Goal: Complete application form

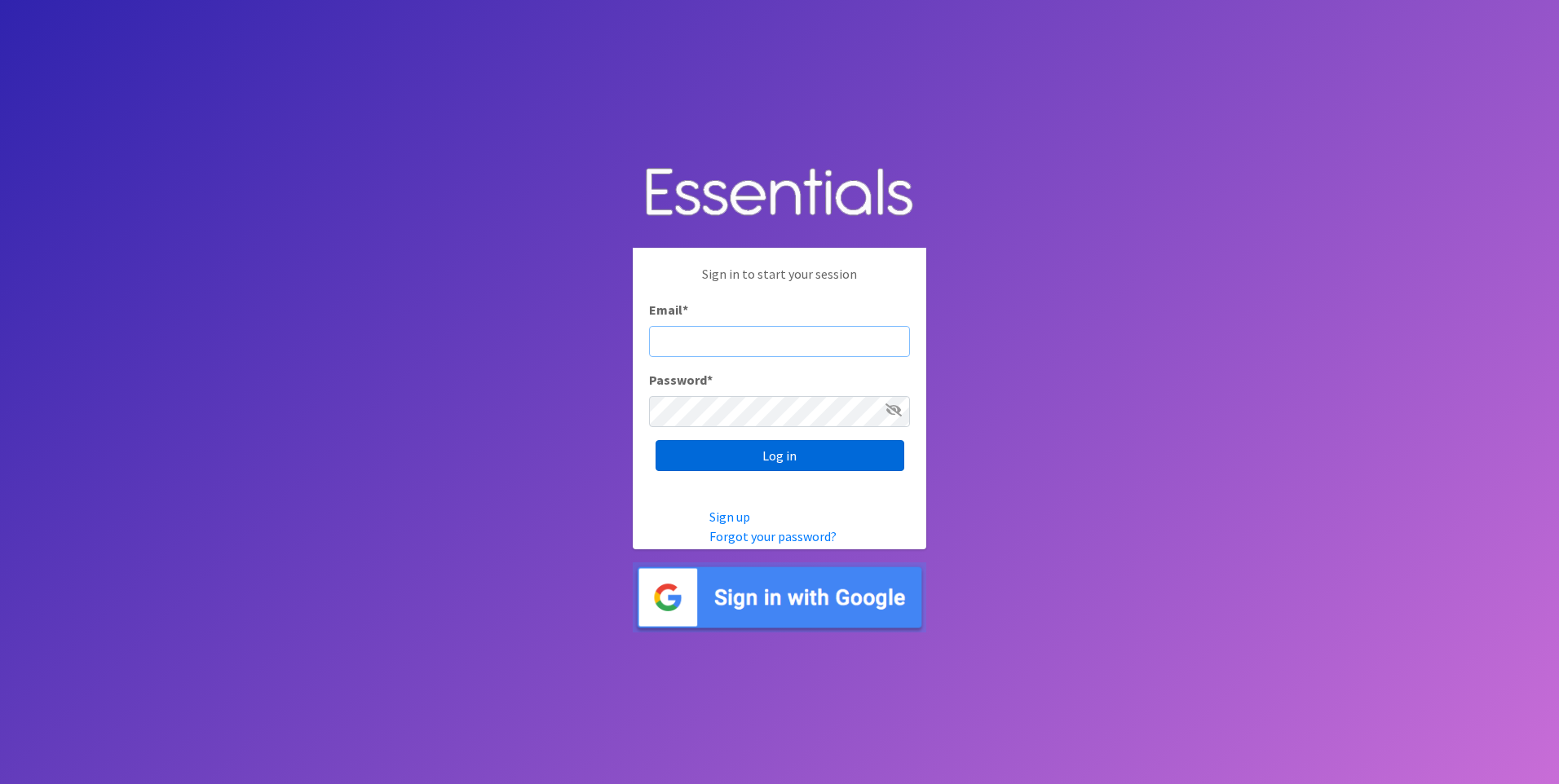
type input "[EMAIL_ADDRESS][DOMAIN_NAME]"
click at [794, 455] on input "Log in" at bounding box center [779, 456] width 249 height 31
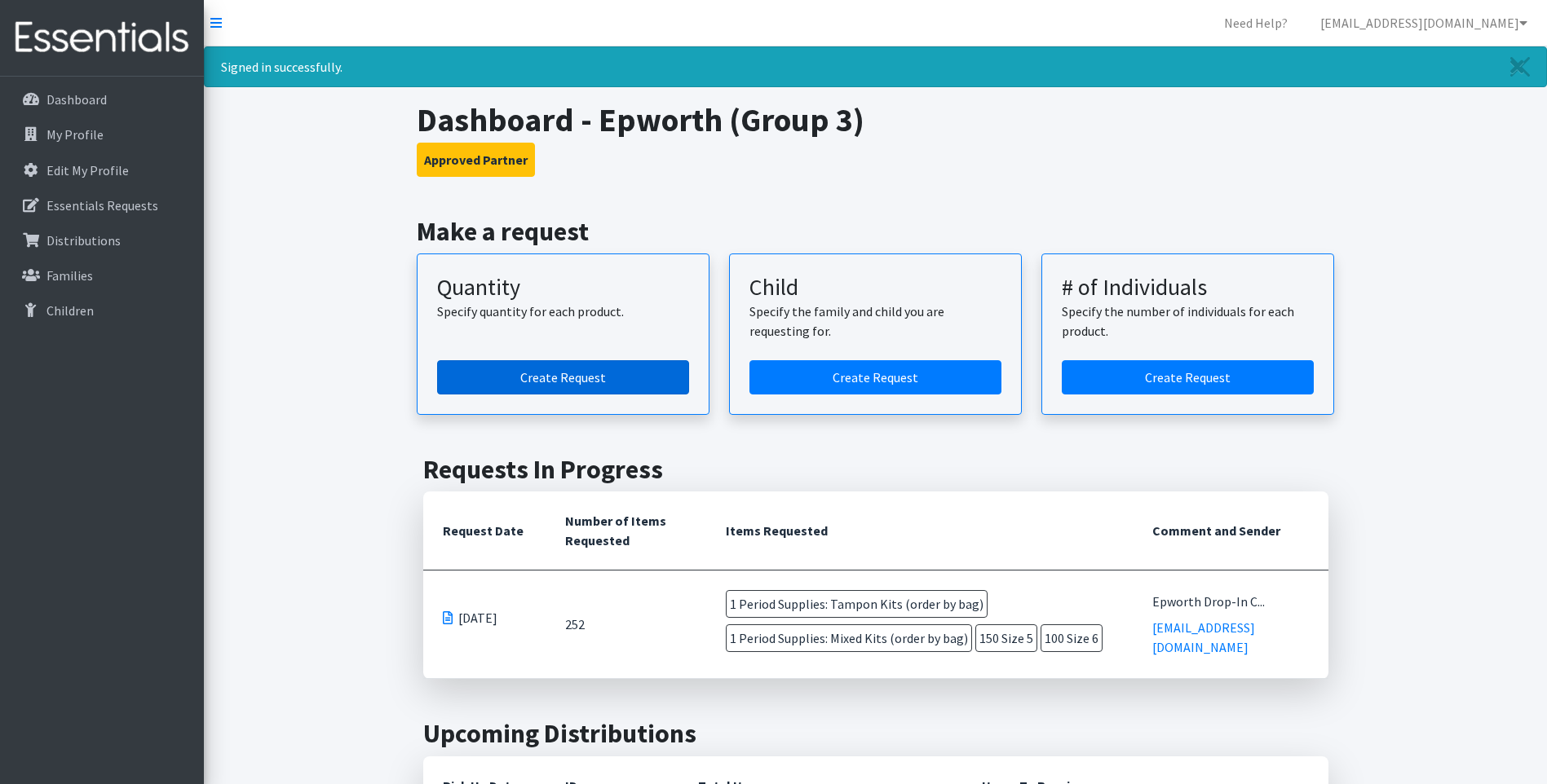
click at [588, 371] on link "Create Request" at bounding box center [563, 378] width 252 height 34
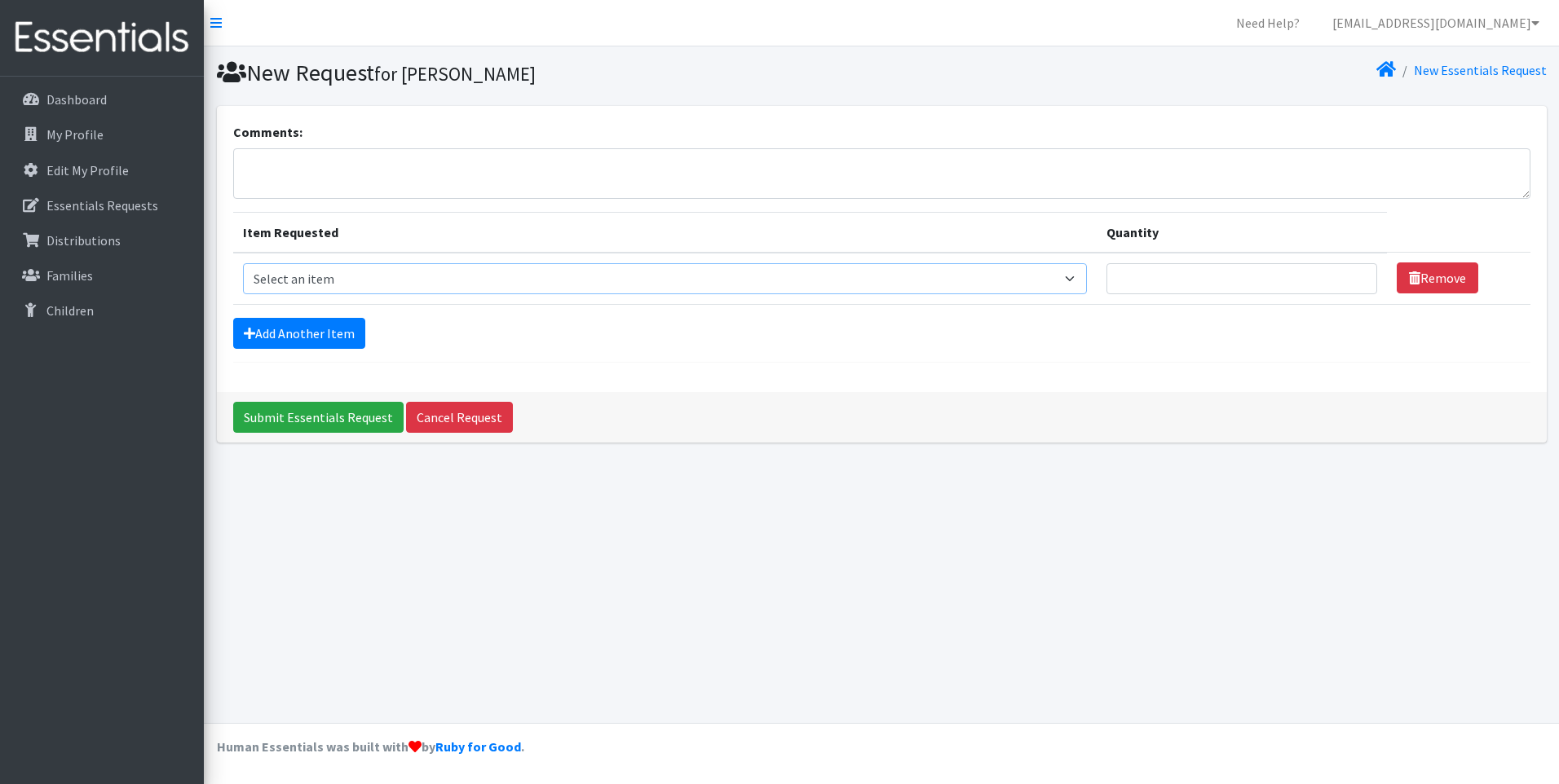
click at [1087, 275] on select "Select an item Period Supplies: Mixed Kits (order by bag) Applicator-free tampo…" at bounding box center [665, 278] width 844 height 31
select select "1094"
click at [243, 263] on select "Select an item Period Supplies: Mixed Kits (order by bag) Applicator-free tampo…" at bounding box center [665, 278] width 844 height 31
click at [1267, 291] on input "Quantity" at bounding box center [1242, 278] width 271 height 31
click at [1357, 276] on input "1" at bounding box center [1242, 278] width 271 height 31
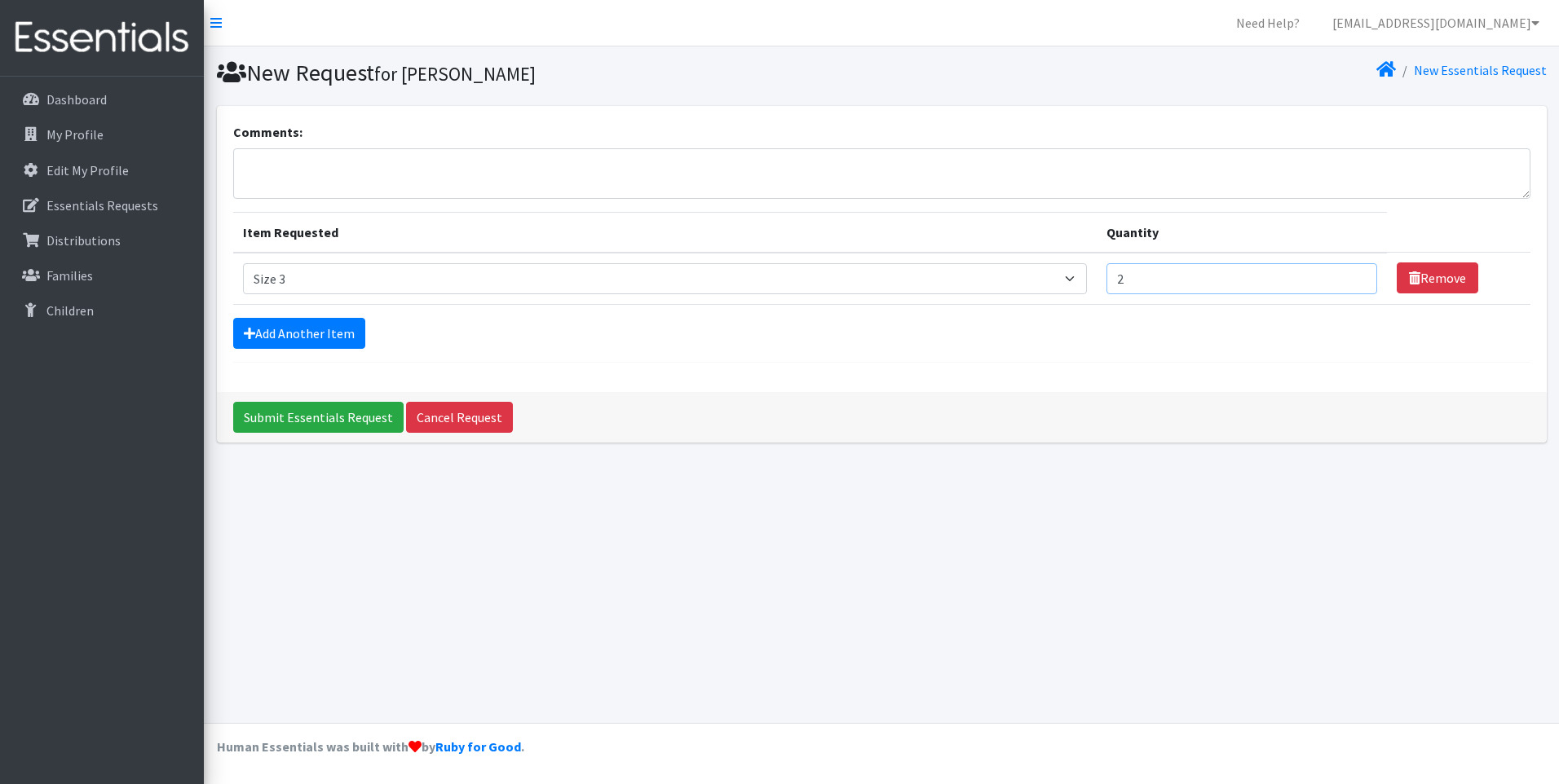
click at [1357, 275] on input "2" at bounding box center [1242, 278] width 271 height 31
click at [1357, 275] on input "3" at bounding box center [1242, 278] width 271 height 31
click at [1357, 275] on input "4" at bounding box center [1242, 278] width 271 height 31
click at [1357, 275] on input "5" at bounding box center [1242, 278] width 271 height 31
click at [1357, 275] on input "6" at bounding box center [1242, 278] width 271 height 31
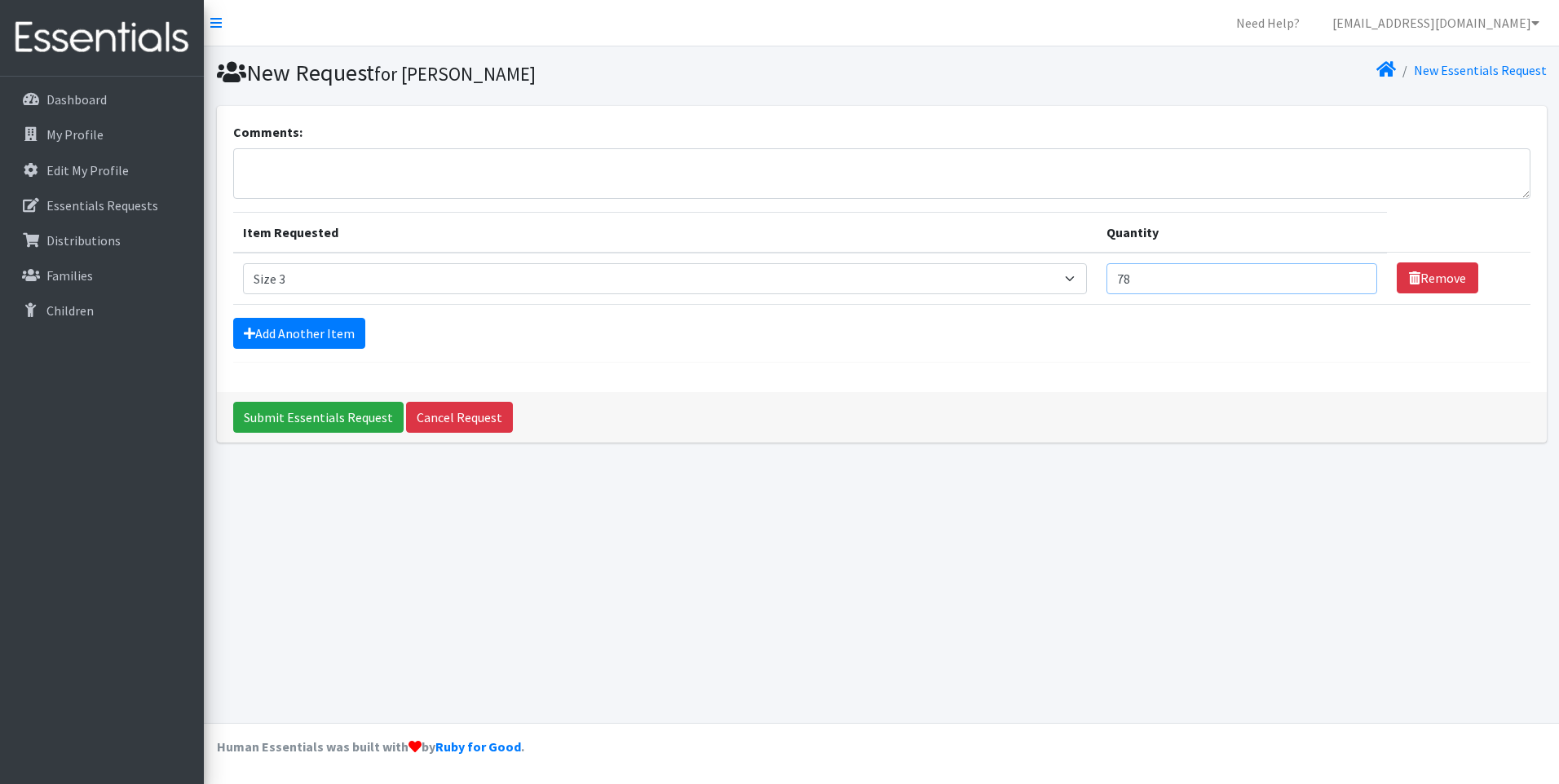
click at [1357, 275] on input "78" at bounding box center [1242, 278] width 271 height 31
click at [1356, 287] on input "78" at bounding box center [1242, 278] width 271 height 31
click at [1354, 283] on input "77" at bounding box center [1242, 278] width 271 height 31
click at [1354, 283] on input "76" at bounding box center [1242, 278] width 271 height 31
type input "75"
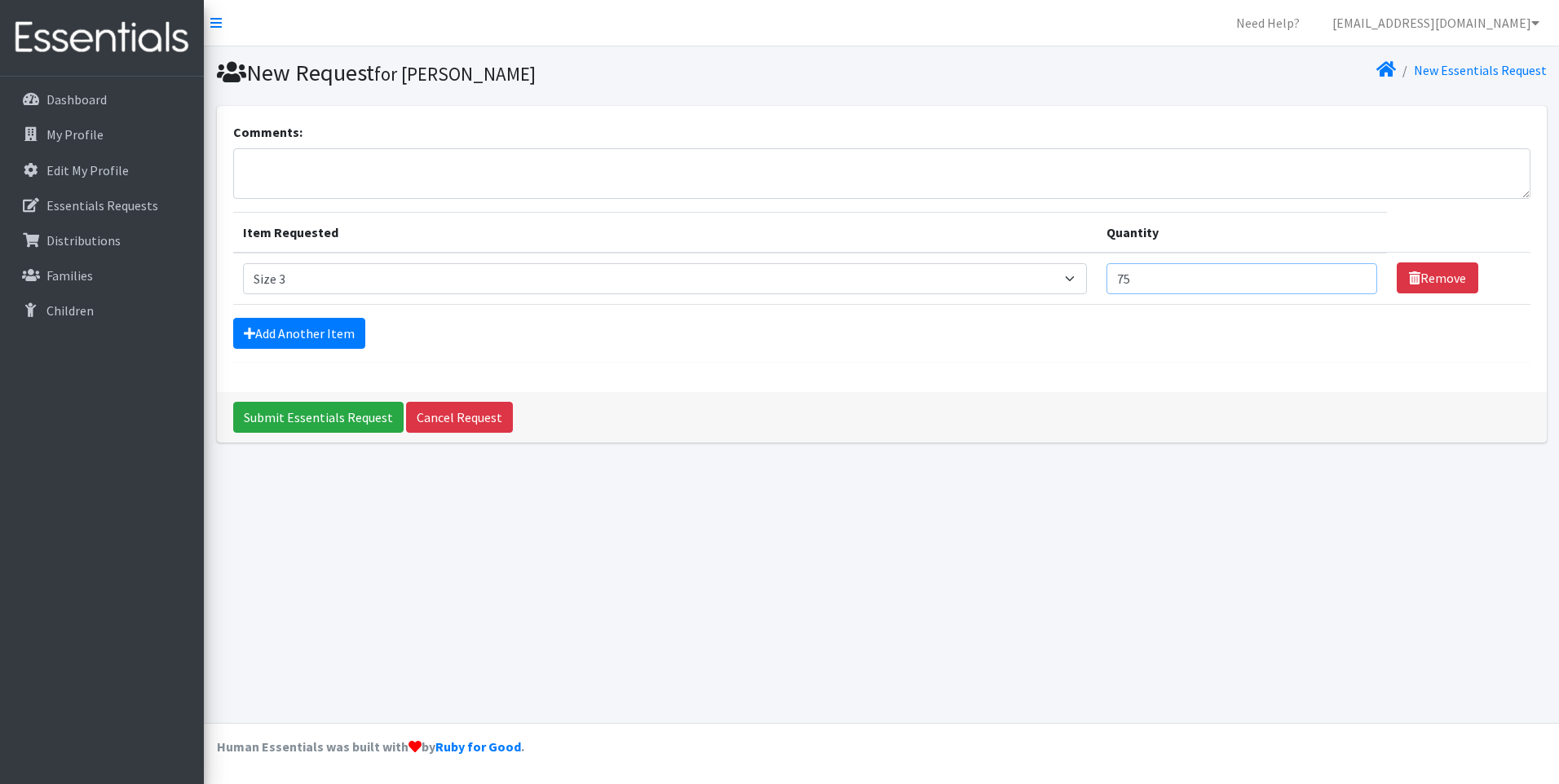
click at [1354, 283] on input "75" at bounding box center [1242, 278] width 271 height 31
click at [344, 328] on link "Add Another Item" at bounding box center [300, 333] width 132 height 31
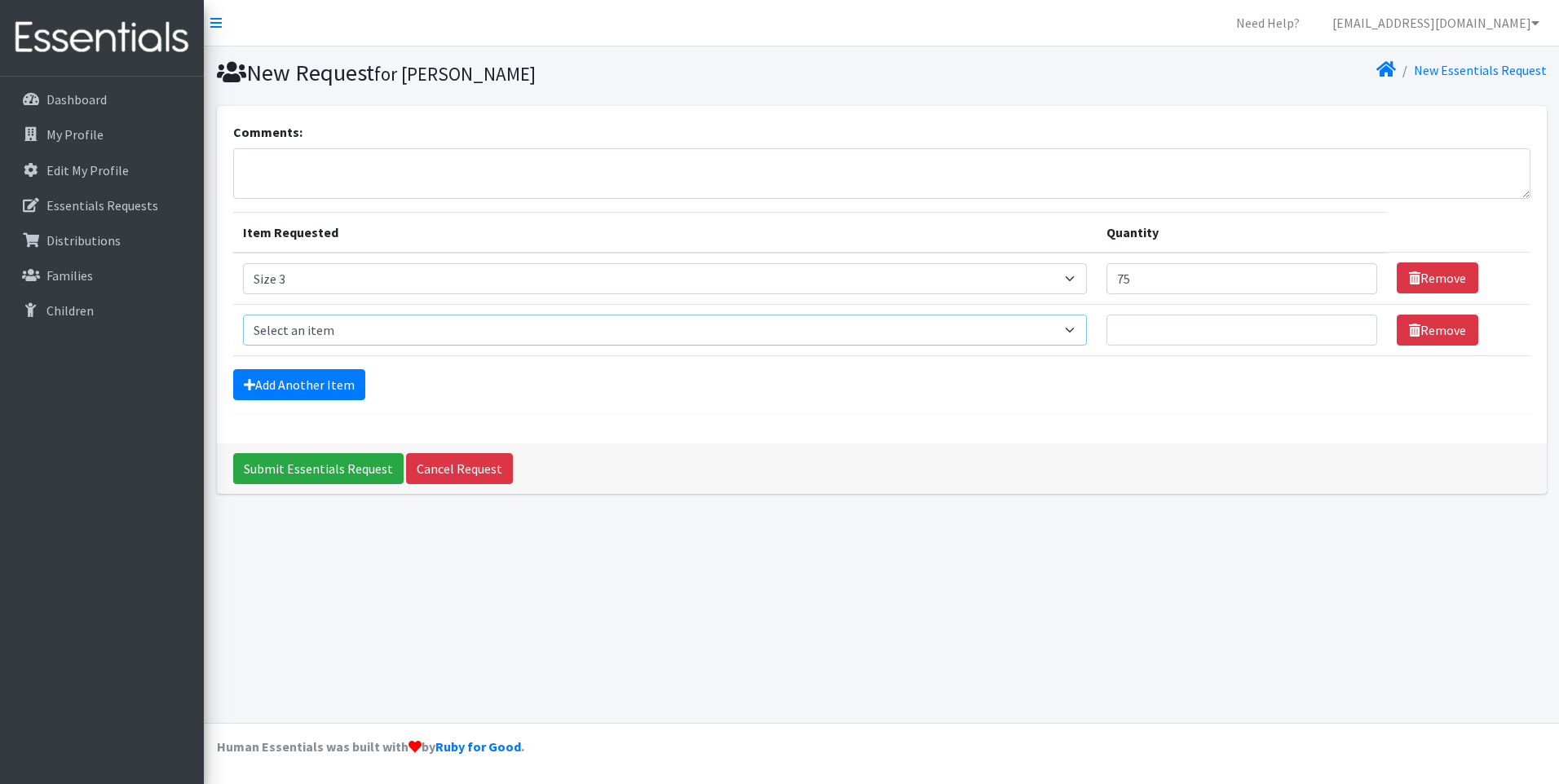
click at [1081, 328] on select "Select an item Period Supplies: Mixed Kits (order by bag) Applicator-free tampo…" at bounding box center [665, 330] width 844 height 31
select select "1098"
click at [243, 315] on select "Select an item Period Supplies: Mixed Kits (order by bag) Applicator-free tampo…" at bounding box center [665, 330] width 844 height 31
click at [1174, 345] on td "Quantity" at bounding box center [1242, 329] width 290 height 52
click at [1161, 333] on input "Quantity" at bounding box center [1242, 330] width 271 height 31
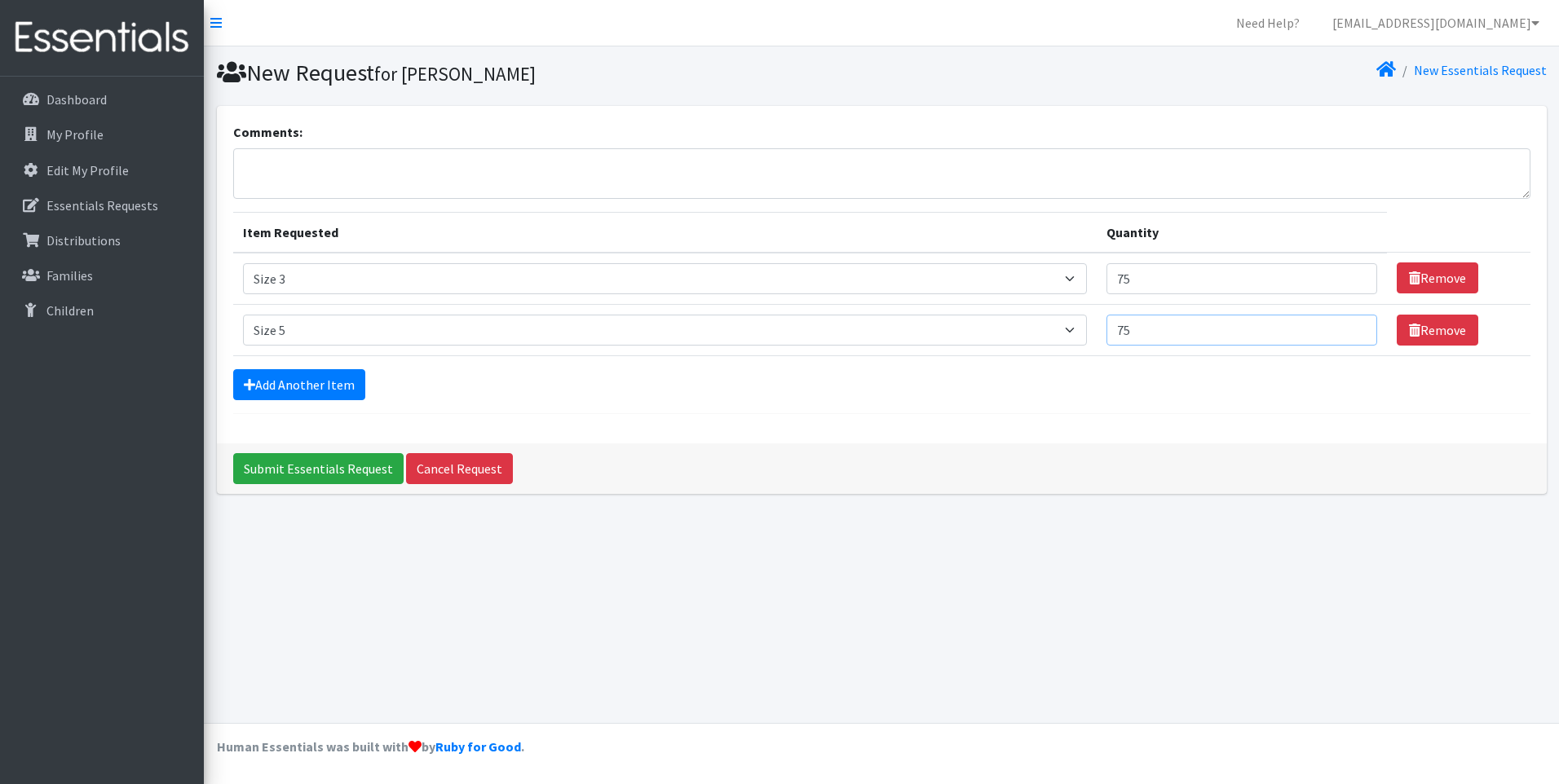
type input "75"
drag, startPoint x: 556, startPoint y: 410, endPoint x: 382, endPoint y: 406, distance: 174.0
click at [545, 408] on form "Comments: Item Requested Quantity Item Requested Select an item Period Supplies…" at bounding box center [882, 268] width 1298 height 292
click at [334, 383] on link "Add Another Item" at bounding box center [300, 384] width 132 height 31
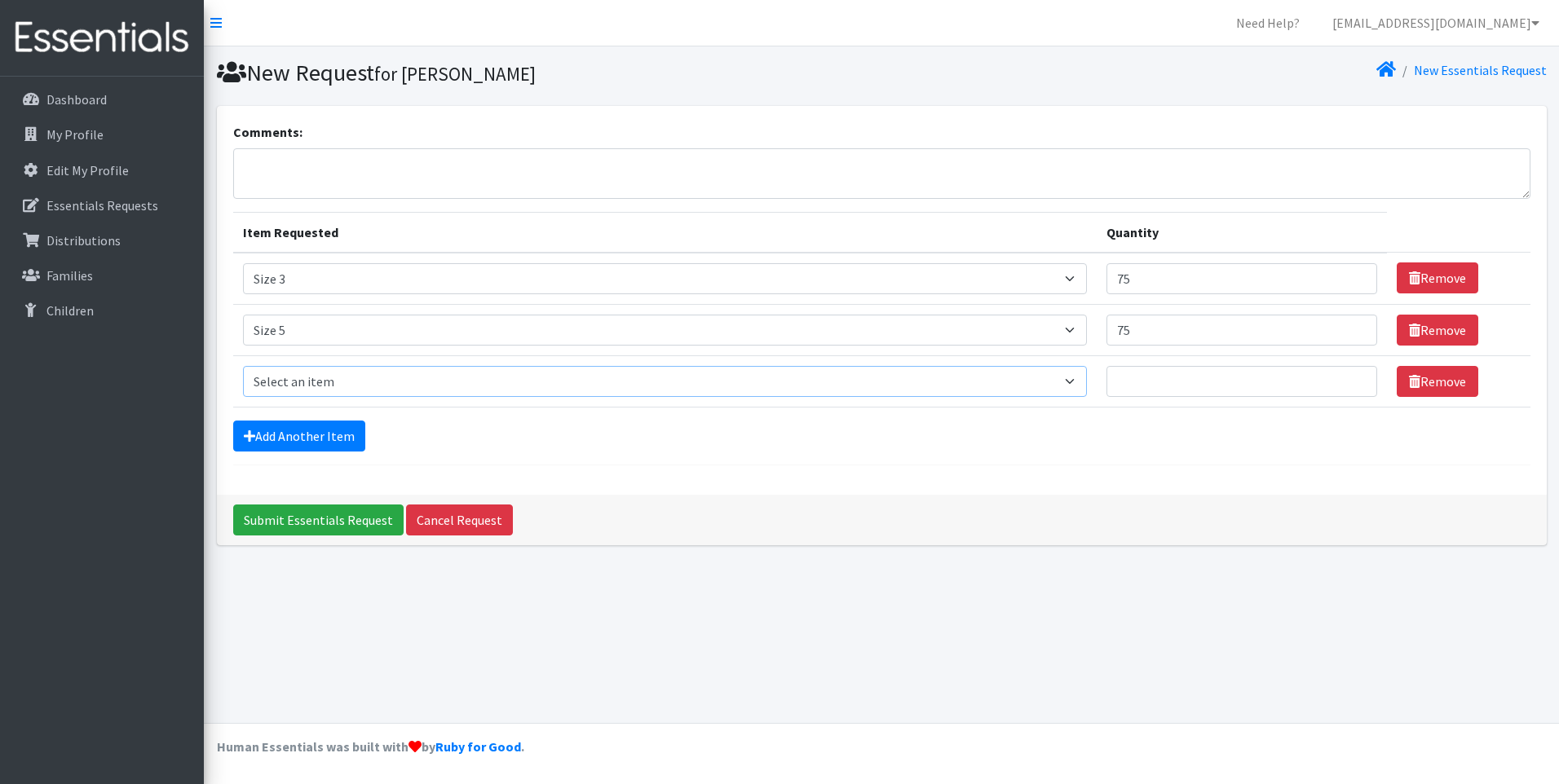
click at [1087, 381] on select "Select an item Period Supplies: Mixed Kits (order by bag) Applicator-free tampo…" at bounding box center [665, 381] width 844 height 31
select select "1100"
click at [243, 366] on select "Select an item Period Supplies: Mixed Kits (order by bag) Applicator-free tampo…" at bounding box center [665, 381] width 844 height 31
click at [1174, 388] on input "Quantity" at bounding box center [1242, 381] width 271 height 31
type input "75"
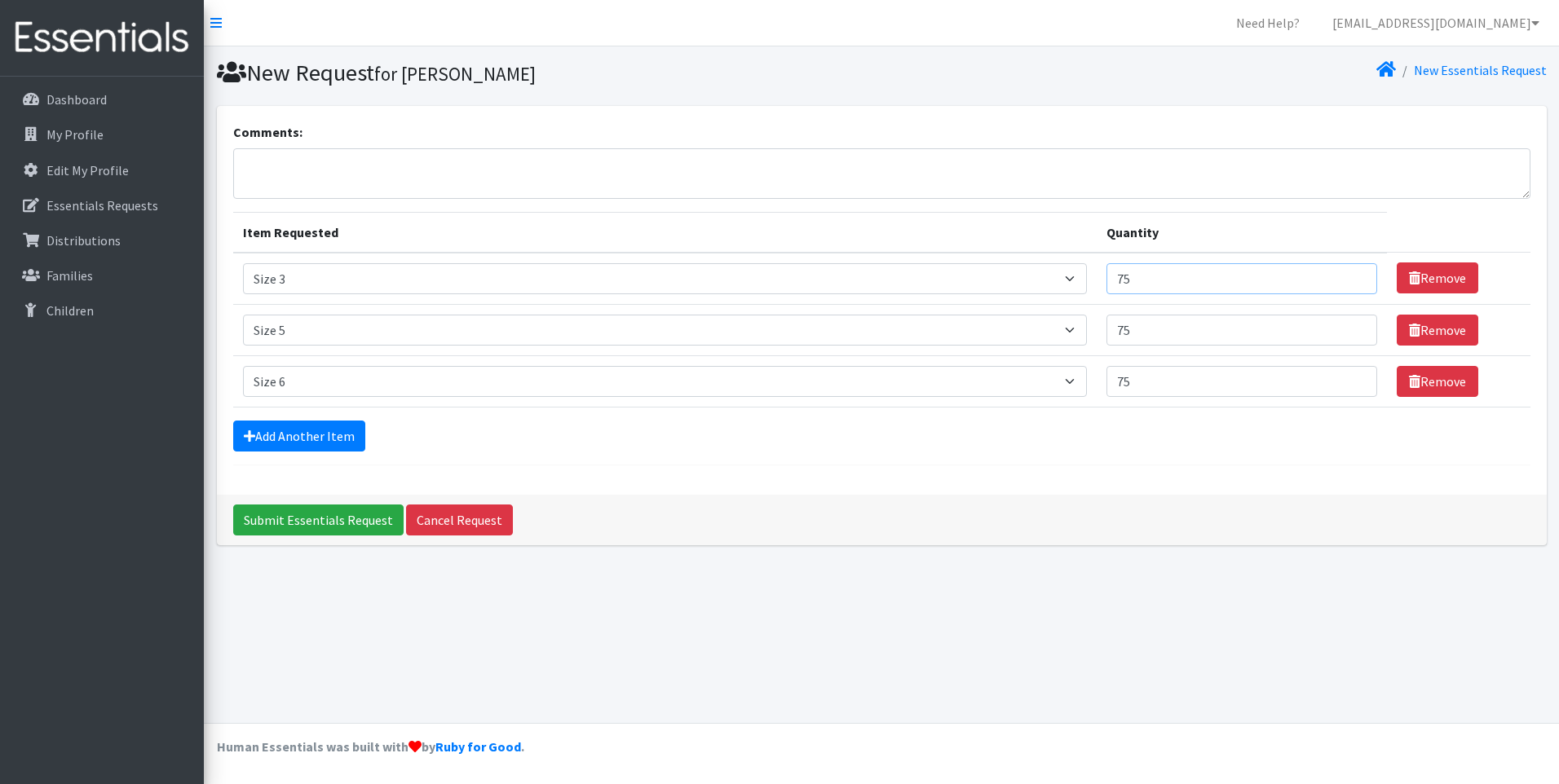
drag, startPoint x: 1120, startPoint y: 277, endPoint x: 1112, endPoint y: 277, distance: 8.0
click at [1112, 277] on td "Quantity 75" at bounding box center [1242, 278] width 290 height 52
type input "125"
drag, startPoint x: 1144, startPoint y: 331, endPoint x: 1124, endPoint y: 331, distance: 20.0
click at [1124, 331] on input "75" at bounding box center [1242, 330] width 271 height 31
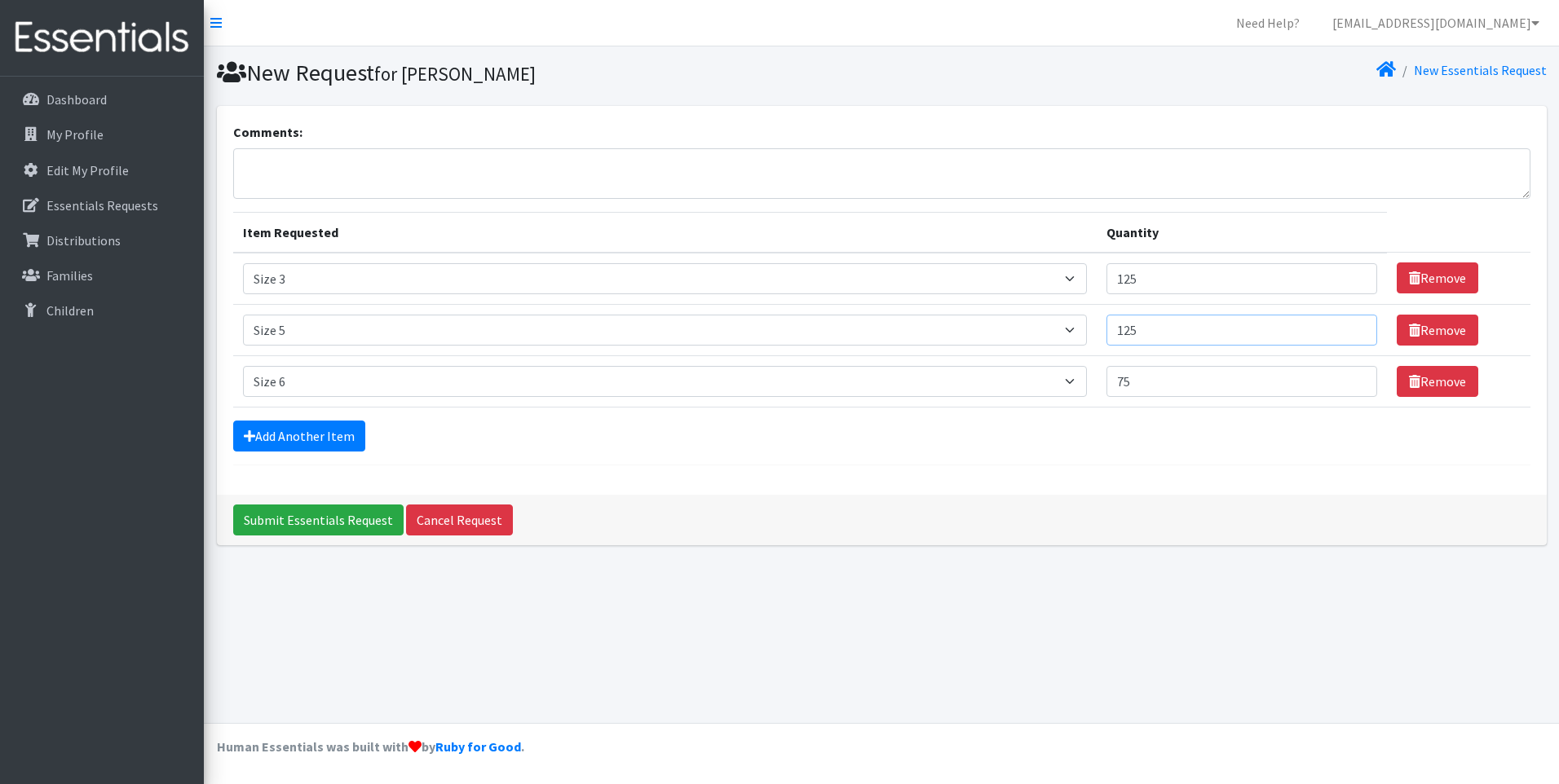
type input "125"
drag, startPoint x: 1155, startPoint y: 386, endPoint x: 1130, endPoint y: 384, distance: 25.1
click at [1130, 384] on input "75" at bounding box center [1242, 381] width 271 height 31
type input "125"
click at [311, 451] on link "Add Another Item" at bounding box center [300, 436] width 132 height 31
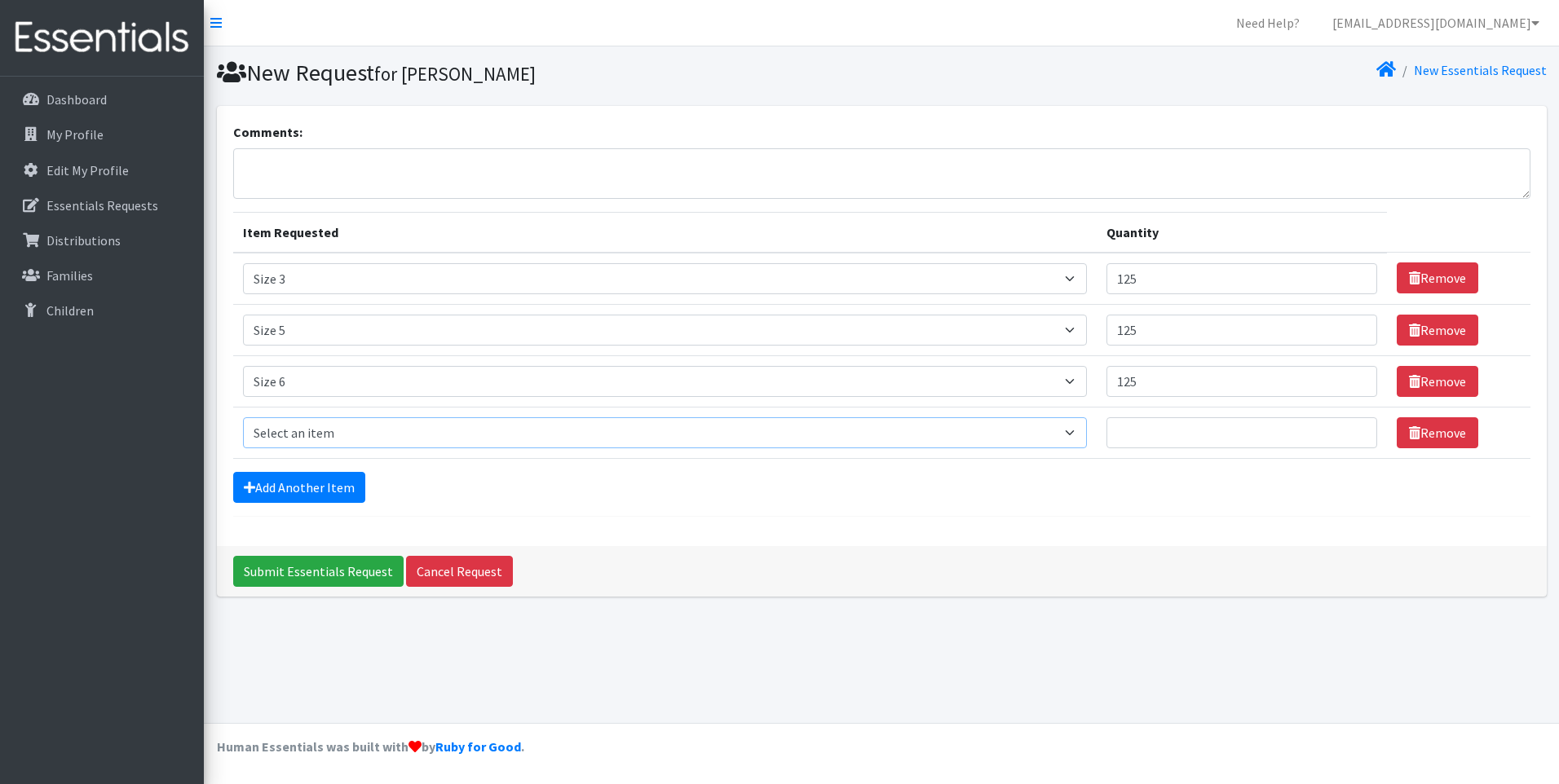
click at [1084, 438] on select "Select an item Period Supplies: Mixed Kits (order by bag) Applicator-free tampo…" at bounding box center [665, 433] width 844 height 31
select select "1105"
click at [243, 417] on select "Select an item Period Supplies: Mixed Kits (order by bag) Applicator-free tampo…" at bounding box center [665, 433] width 844 height 31
click at [1151, 430] on input "Quantity" at bounding box center [1242, 433] width 271 height 31
type input "120"
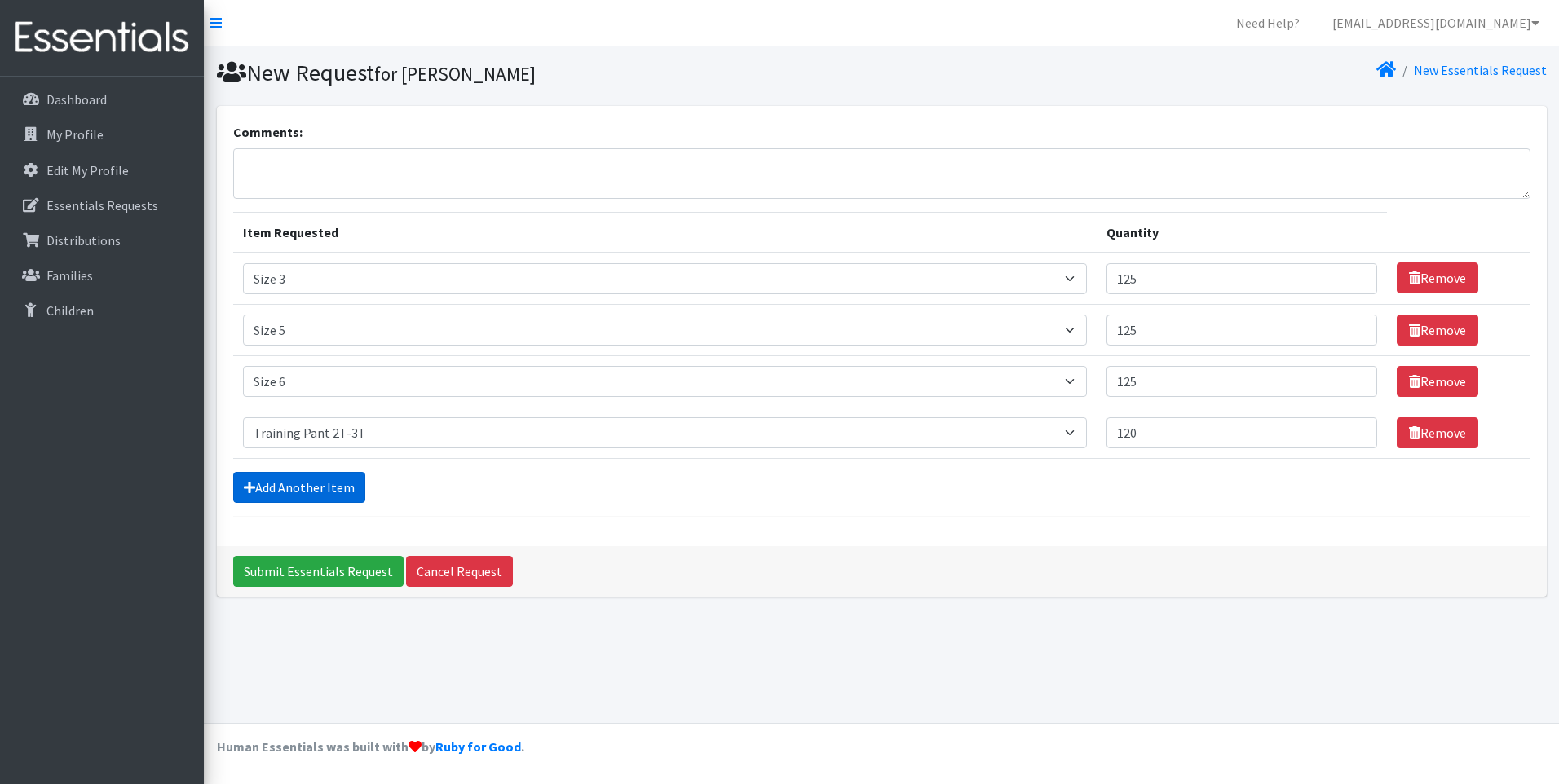
click at [316, 484] on link "Add Another Item" at bounding box center [300, 487] width 132 height 31
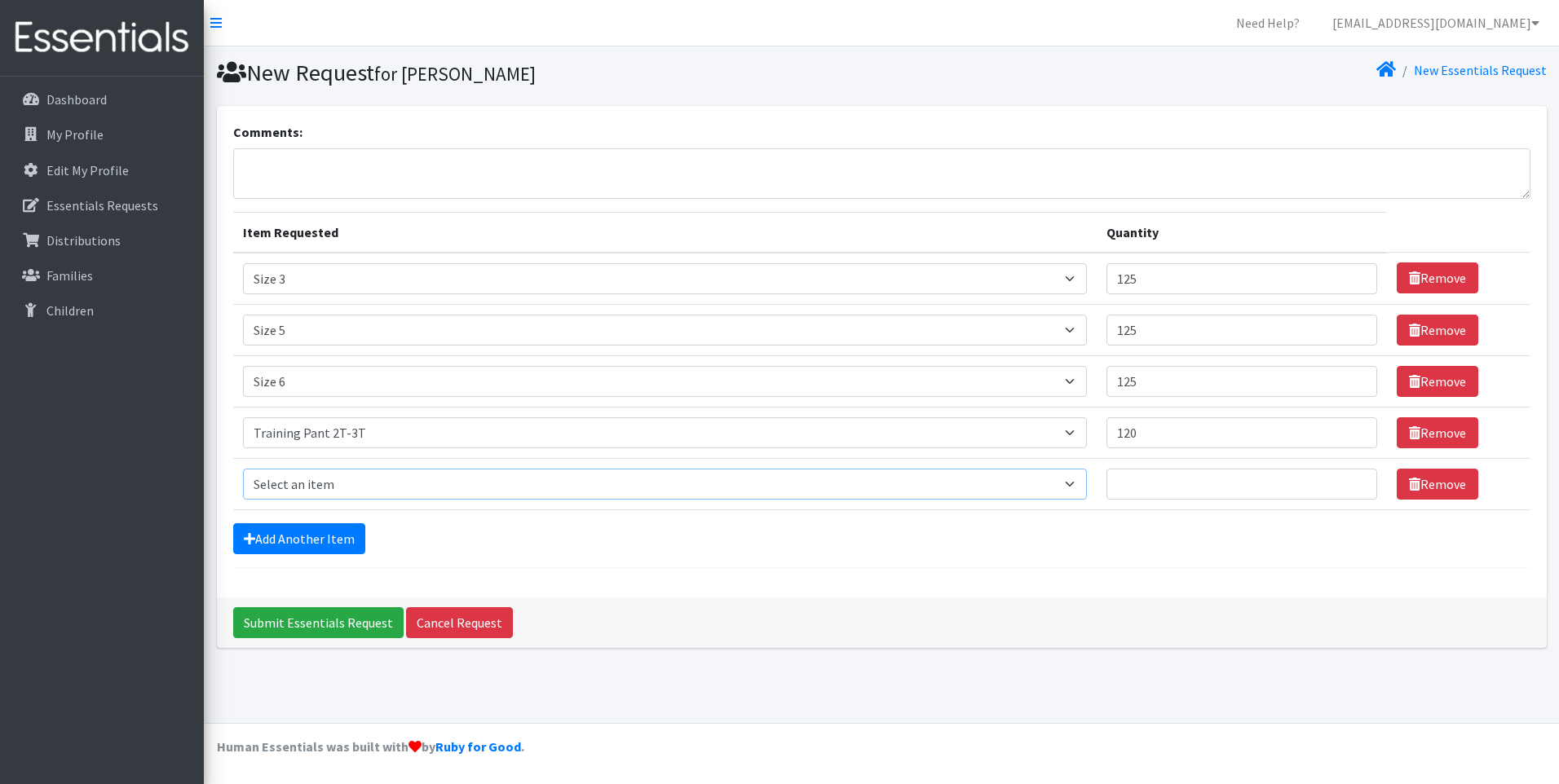
click at [1069, 484] on select "Select an item Period Supplies: Mixed Kits (order by bag) Applicator-free tampo…" at bounding box center [665, 484] width 844 height 31
select select "1107"
click at [243, 468] on select "Select an item Period Supplies: Mixed Kits (order by bag) Applicator-free tampo…" at bounding box center [665, 484] width 844 height 31
click at [1137, 480] on input "Quantity" at bounding box center [1242, 484] width 271 height 31
click at [1154, 488] on input "12" at bounding box center [1242, 484] width 271 height 31
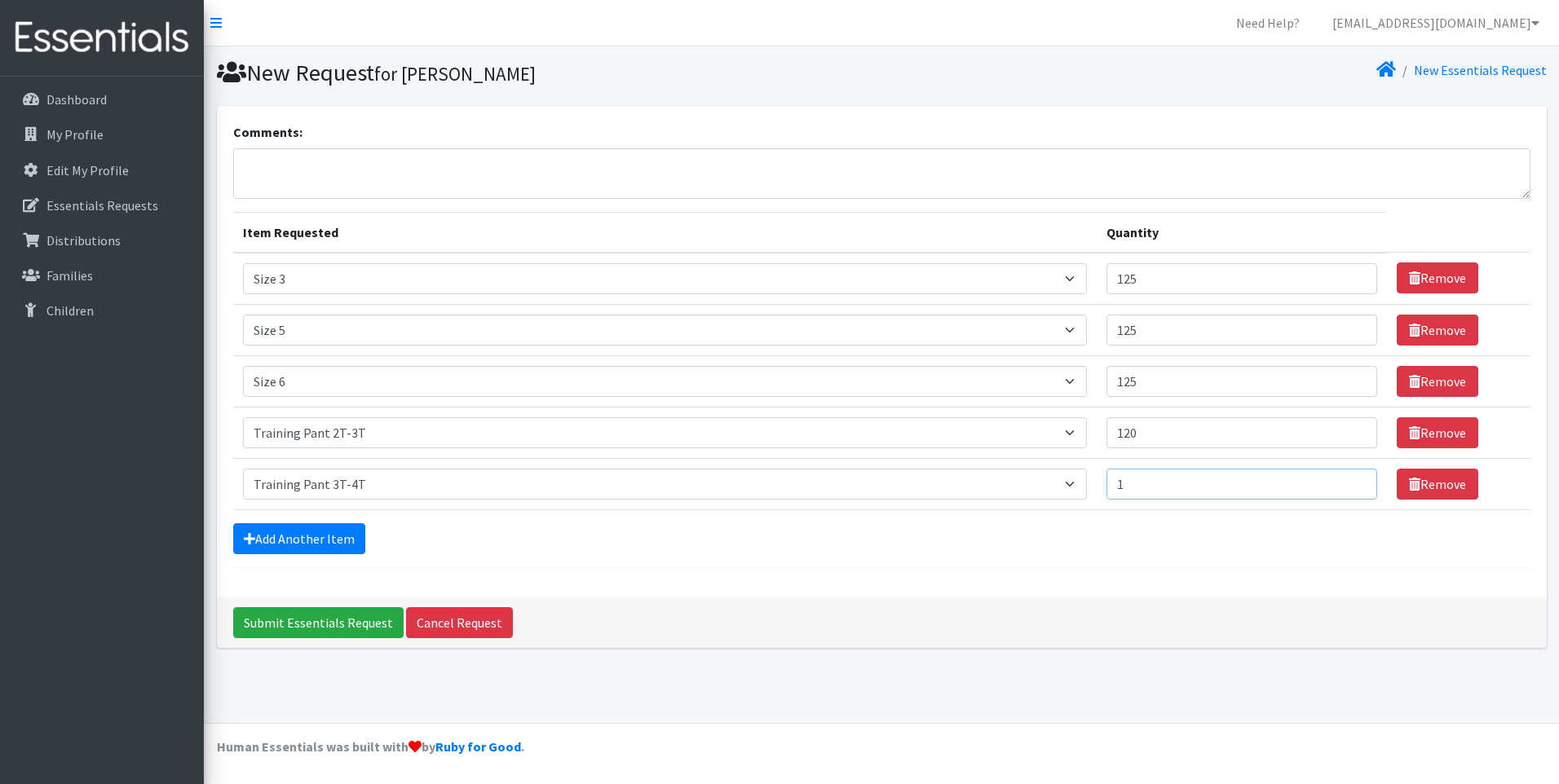
drag, startPoint x: 1158, startPoint y: 490, endPoint x: 1148, endPoint y: 482, distance: 12.8
click at [1148, 482] on input "1" at bounding box center [1242, 484] width 271 height 31
type input "120"
click at [1057, 549] on div "Add Another Item" at bounding box center [882, 539] width 1298 height 31
click at [263, 535] on link "Add Another Item" at bounding box center [300, 539] width 132 height 31
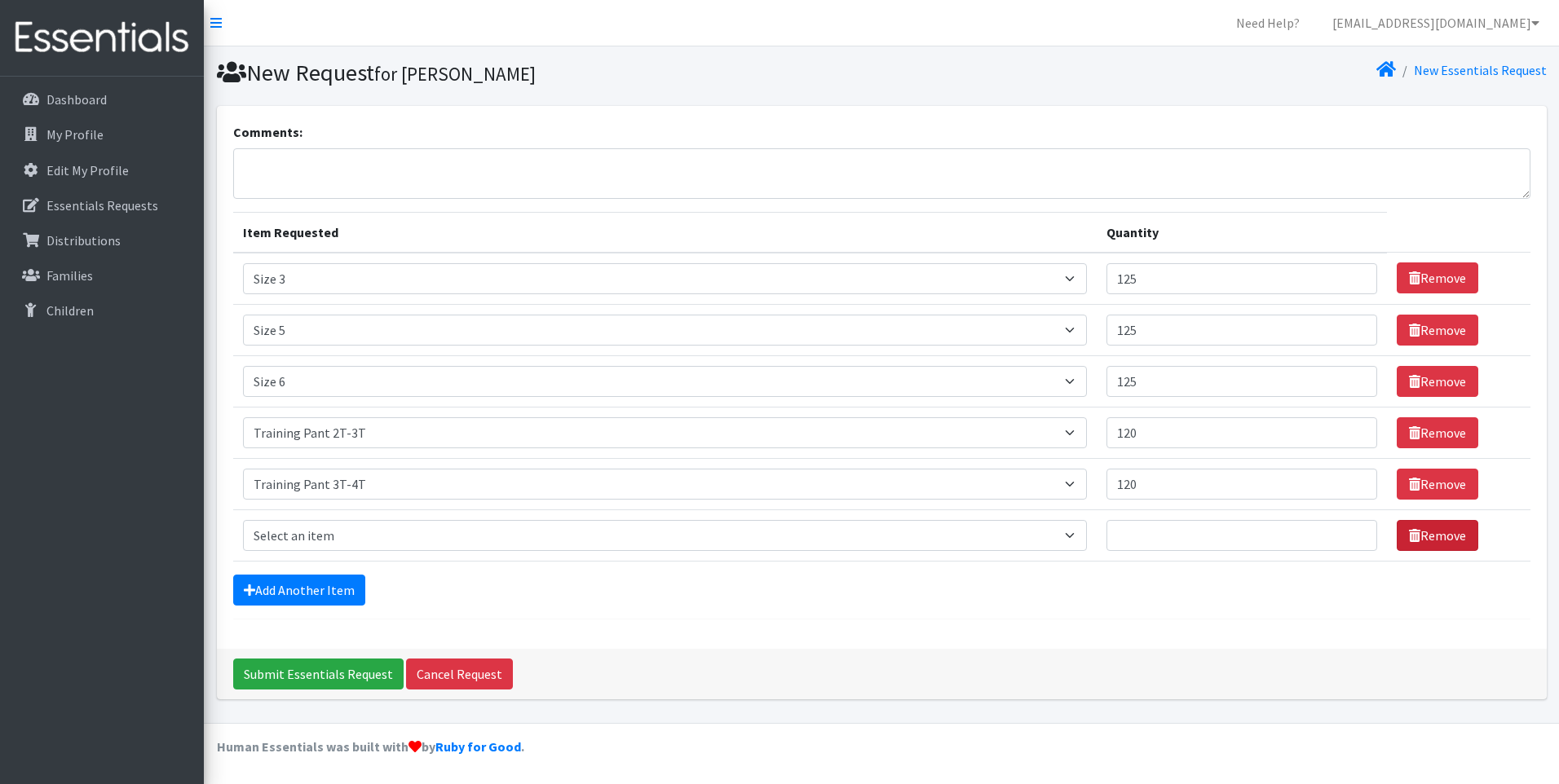
click at [1452, 536] on link "Remove" at bounding box center [1438, 535] width 81 height 31
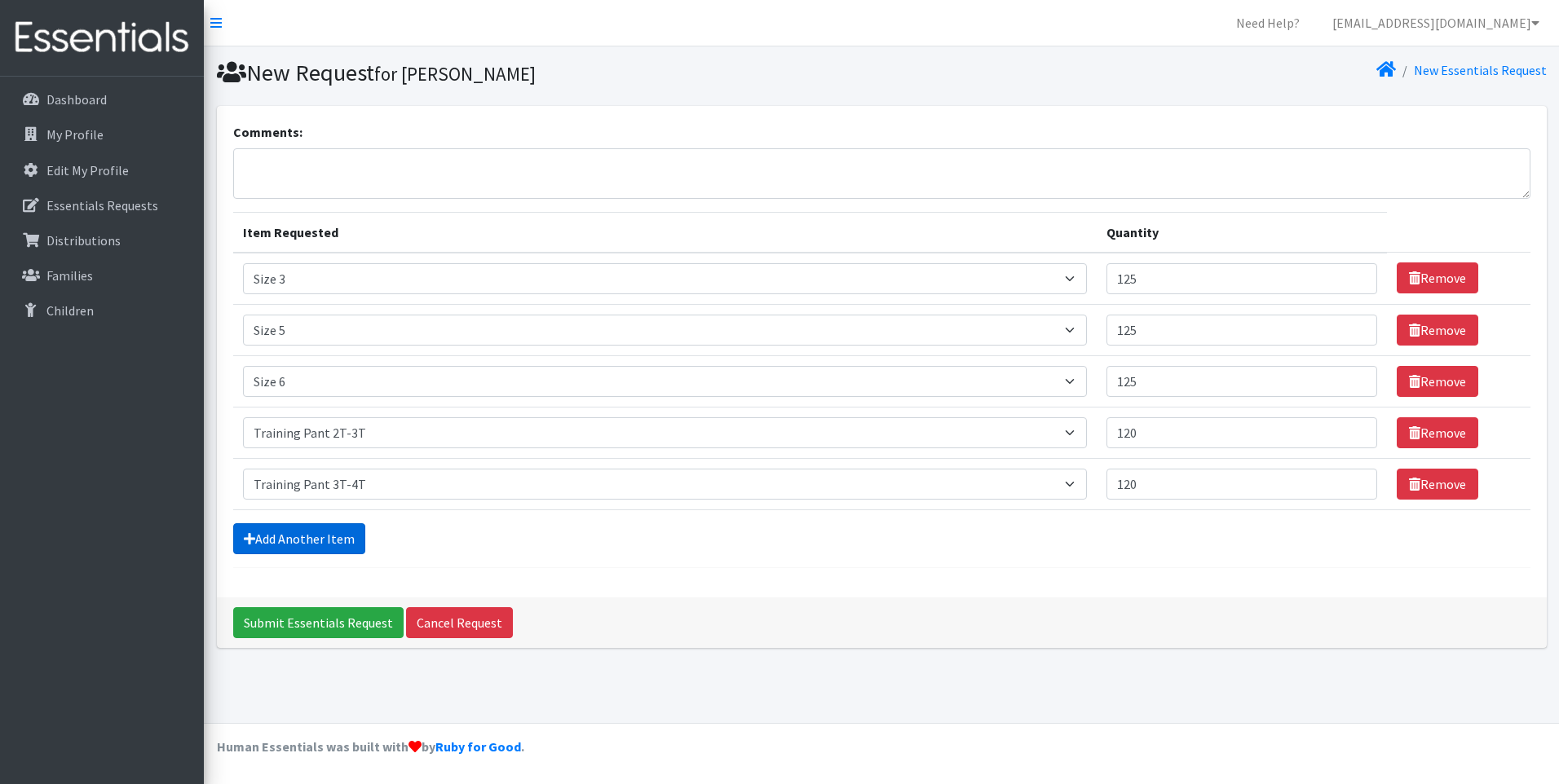
click at [309, 536] on link "Add Another Item" at bounding box center [300, 539] width 132 height 31
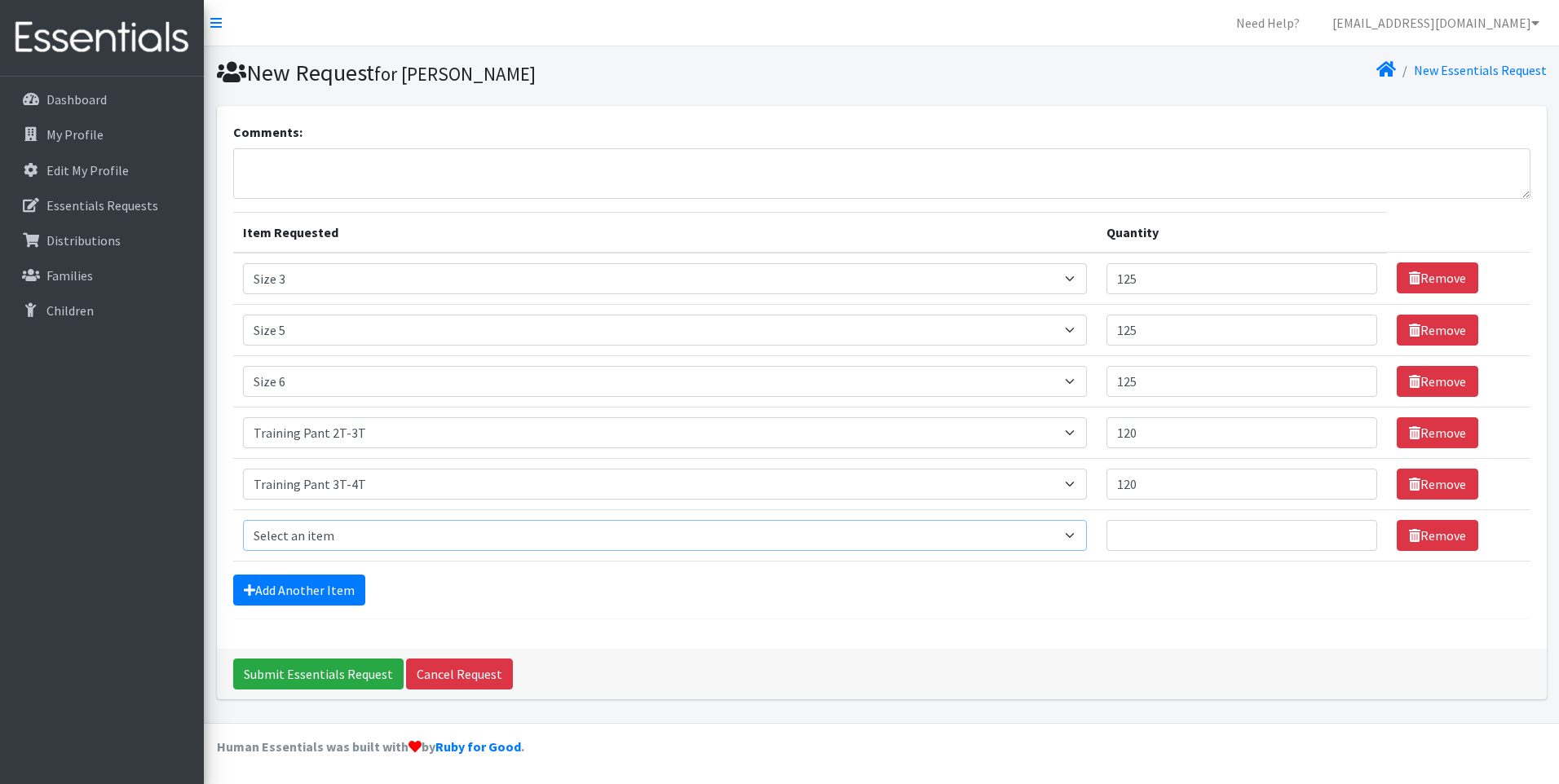
click at [1077, 542] on select "Select an item Period Supplies: Mixed Kits (order by bag) Applicator-free tampo…" at bounding box center [665, 535] width 844 height 31
click at [624, 627] on div "Comments: Item Requested Quantity Item Requested Select an item Period Supplies…" at bounding box center [882, 378] width 1330 height 543
drag, startPoint x: 618, startPoint y: 619, endPoint x: 693, endPoint y: 664, distance: 87.5
click at [693, 664] on div "Submit Essentials Request Cancel Request" at bounding box center [882, 675] width 1330 height 51
click at [306, 670] on input "Submit Essentials Request" at bounding box center [318, 674] width 171 height 31
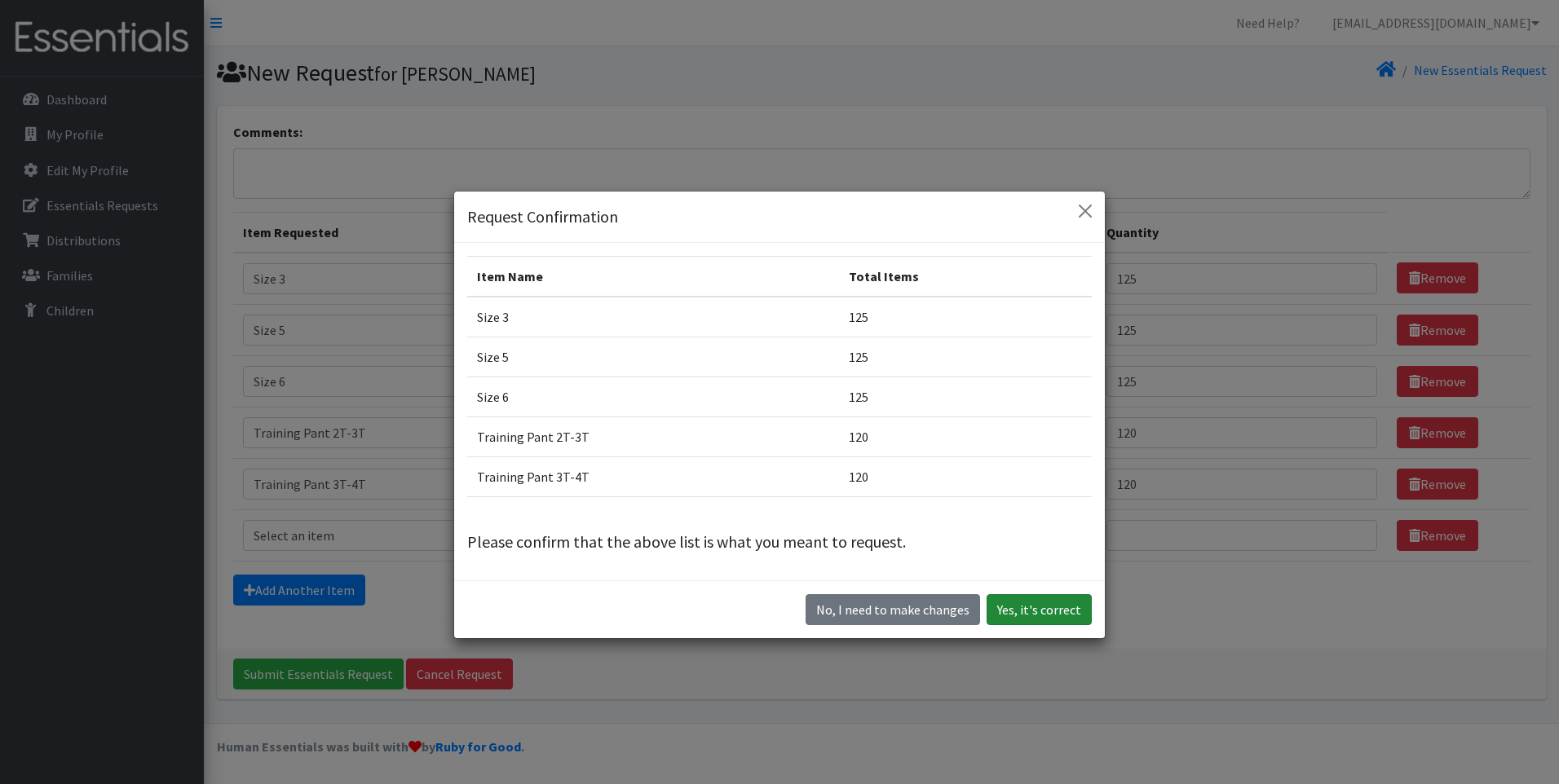
click at [1047, 600] on button "Yes, it's correct" at bounding box center [1040, 609] width 105 height 31
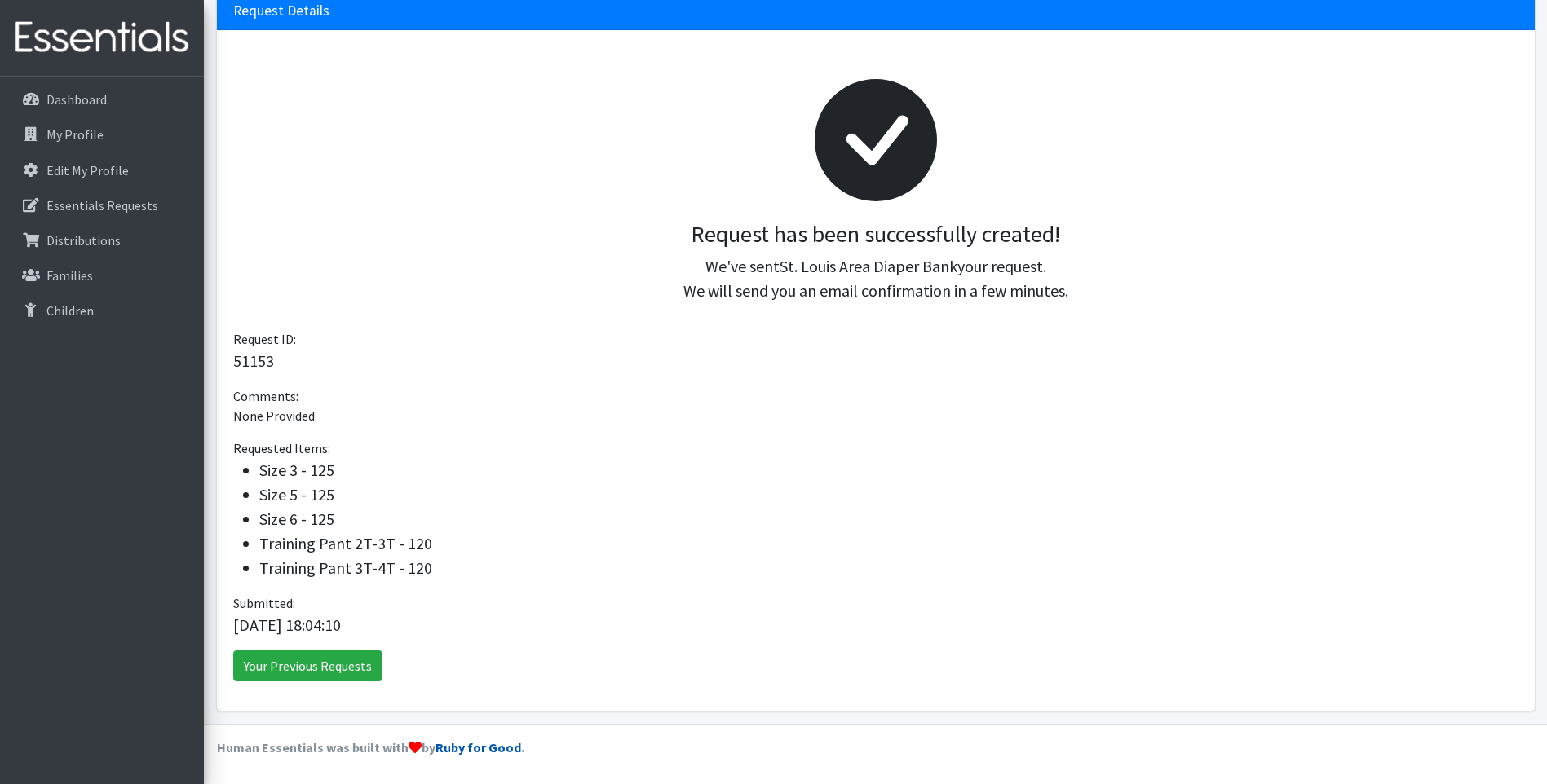
scroll to position [168, 0]
click at [314, 657] on link "Your Previous Requests" at bounding box center [308, 665] width 149 height 31
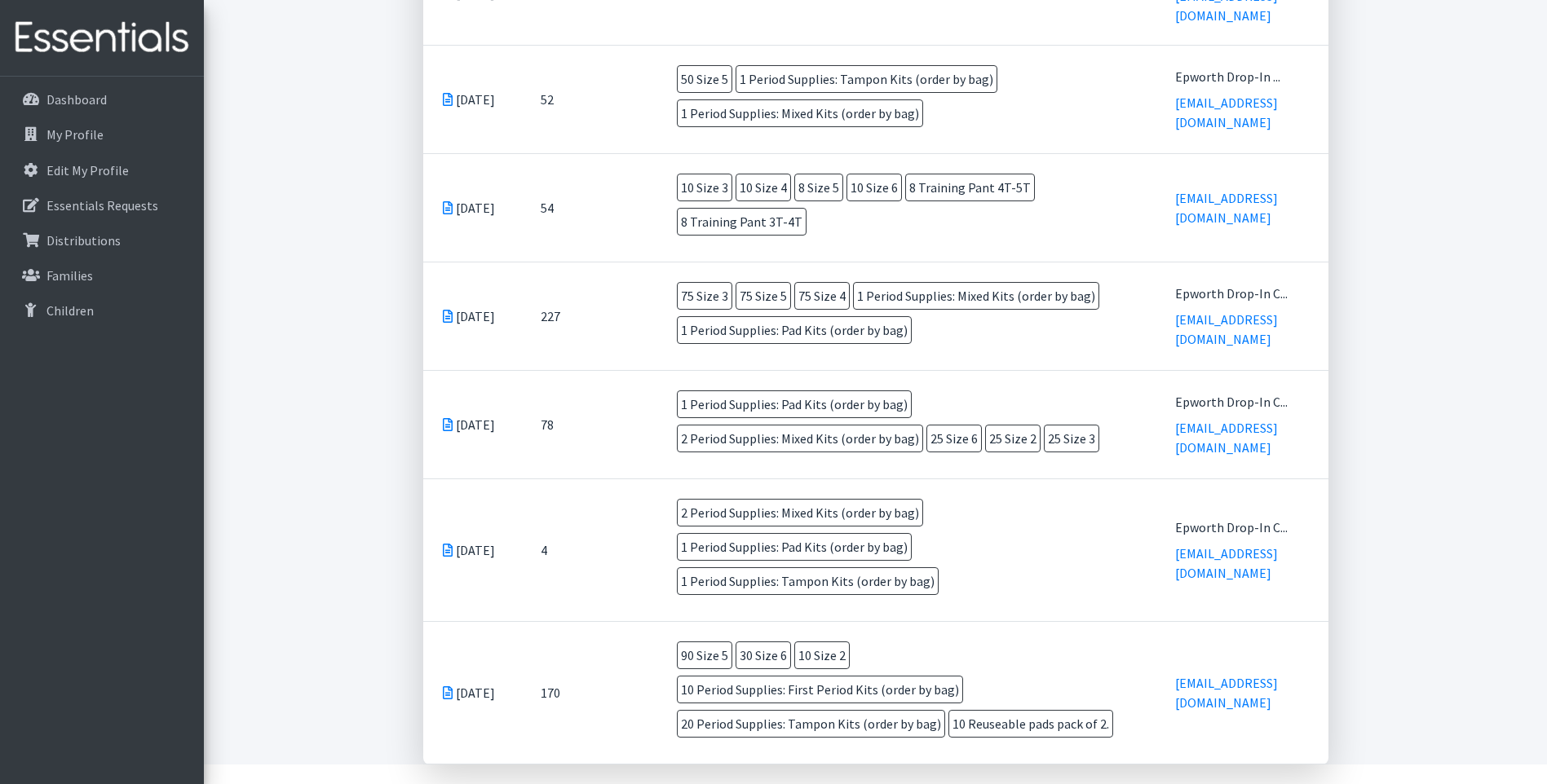
scroll to position [1039, 0]
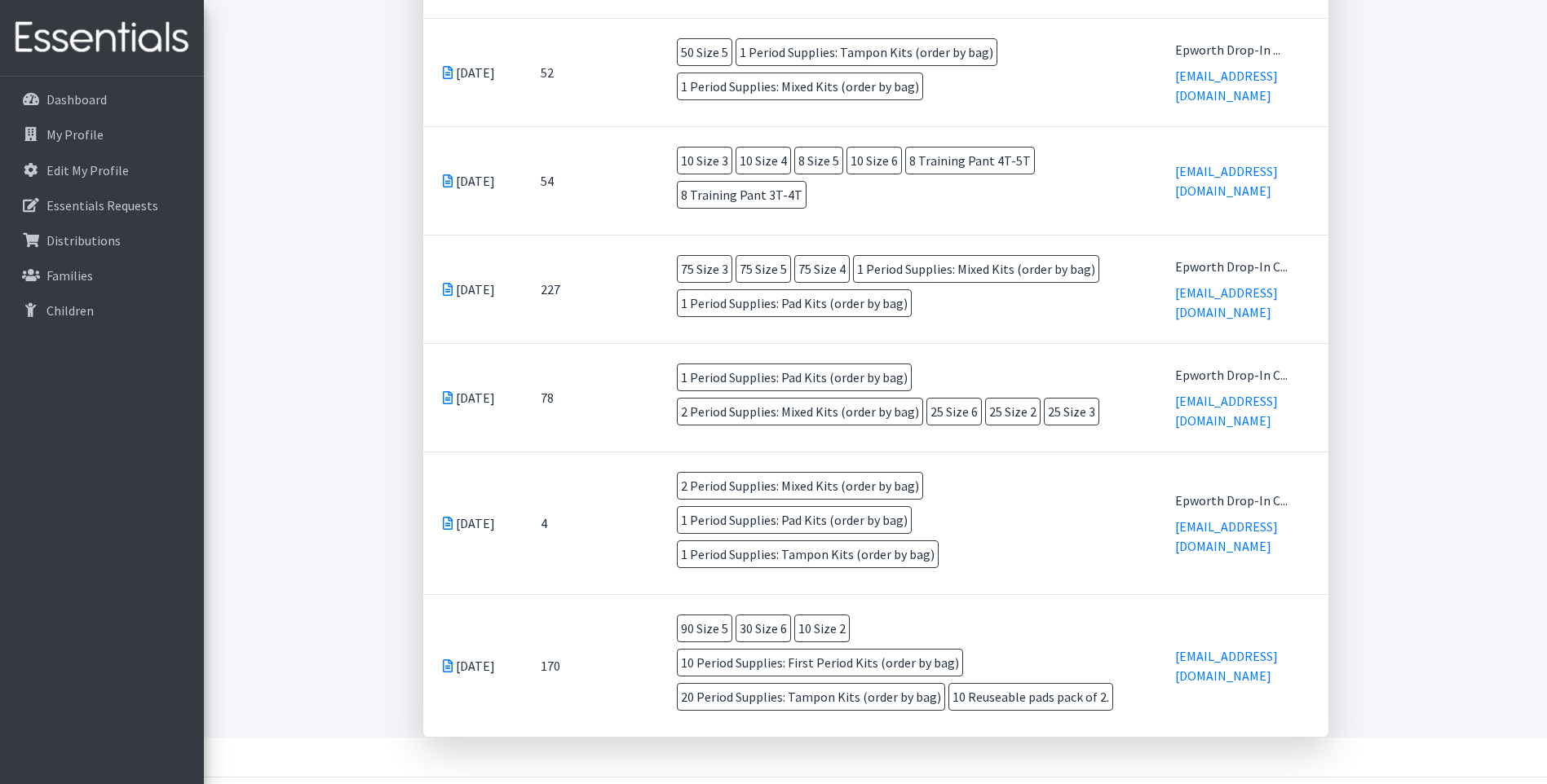
drag, startPoint x: 795, startPoint y: 768, endPoint x: 1043, endPoint y: 565, distance: 320.5
